Goal: Check status: Check status

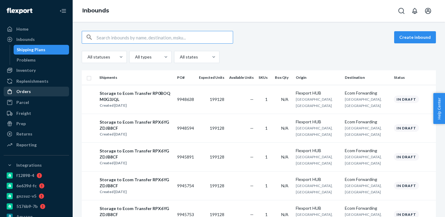
click at [41, 90] on div "Orders" at bounding box center [36, 91] width 64 height 8
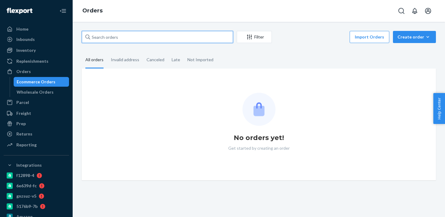
click at [132, 38] on input "text" at bounding box center [157, 37] width 151 height 12
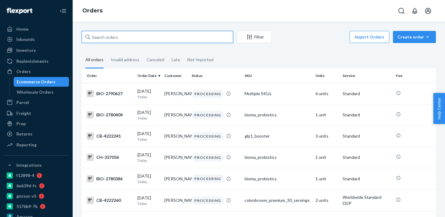
paste input "4196431"
type input "4196431"
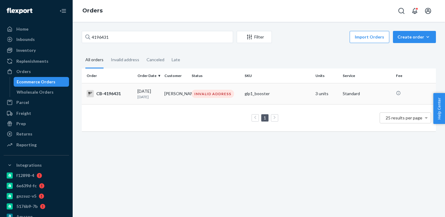
click at [139, 96] on p "[DATE]" at bounding box center [148, 96] width 22 height 5
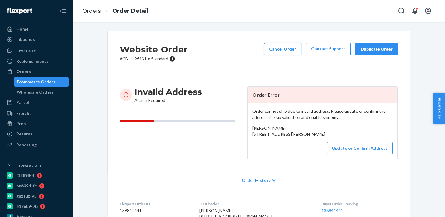
click at [291, 49] on button "Cancel Order" at bounding box center [282, 49] width 37 height 12
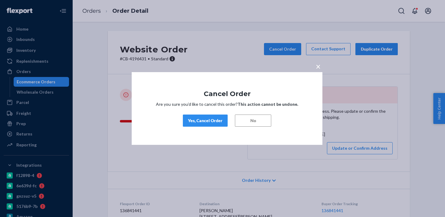
click at [203, 122] on div "Yes, Cancel Order" at bounding box center [205, 120] width 34 height 6
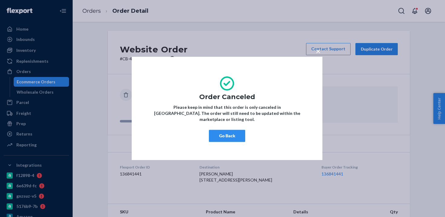
click at [233, 131] on button "Go Back" at bounding box center [227, 136] width 36 height 12
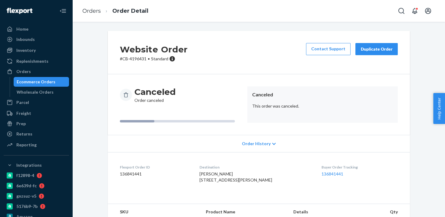
click at [59, 82] on div "Ecommerce Orders" at bounding box center [41, 81] width 54 height 8
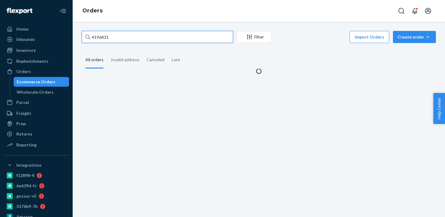
click at [131, 37] on input "4196431" at bounding box center [157, 37] width 151 height 12
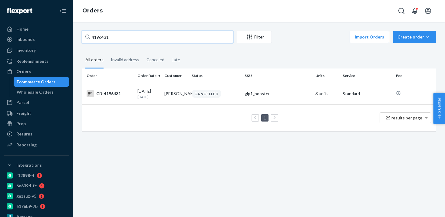
paste input "05029"
type input "4050291"
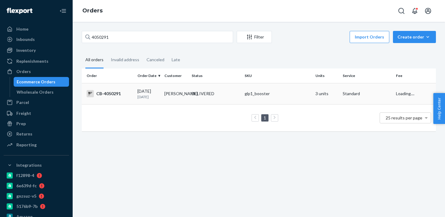
click at [147, 88] on div "[DATE] [DATE]" at bounding box center [148, 93] width 22 height 11
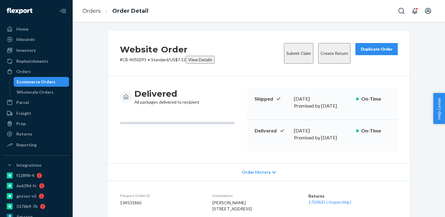
scroll to position [51, 0]
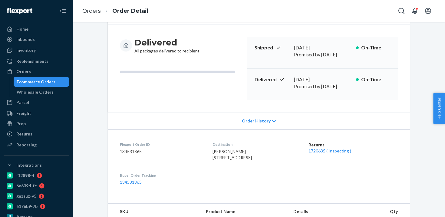
click at [331, 148] on div "1720635 ( Inspecting )" at bounding box center [352, 151] width 89 height 6
click at [329, 148] on link "1720635 ( Inspecting )" at bounding box center [329, 150] width 43 height 5
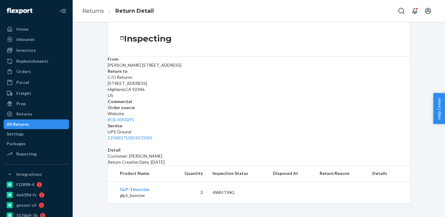
scroll to position [57, 0]
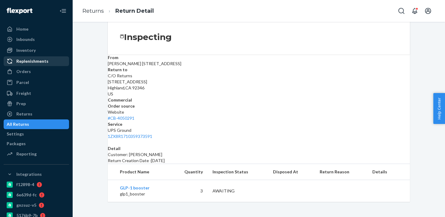
click at [30, 72] on div "Orders" at bounding box center [36, 71] width 64 height 8
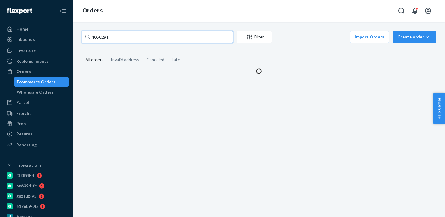
click at [152, 37] on input "4050291" at bounding box center [157, 37] width 151 height 12
paste input "[PERSON_NAME]"
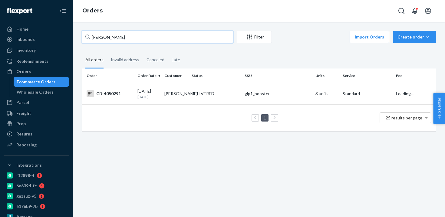
type input "[PERSON_NAME]"
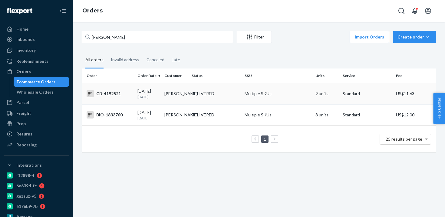
click at [157, 97] on p "[DATE]" at bounding box center [148, 96] width 22 height 5
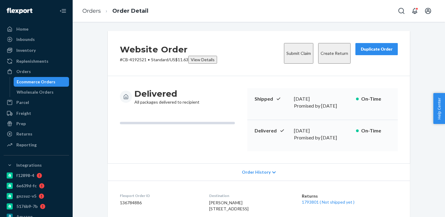
scroll to position [80, 0]
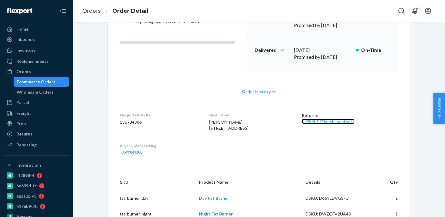
click at [321, 119] on link "1793801 ( Not shipped yet )" at bounding box center [328, 121] width 53 height 5
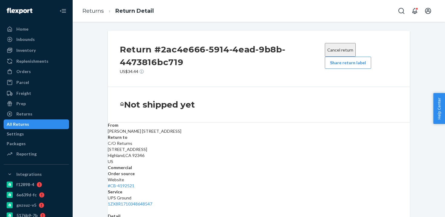
scroll to position [135, 0]
